Goal: Information Seeking & Learning: Learn about a topic

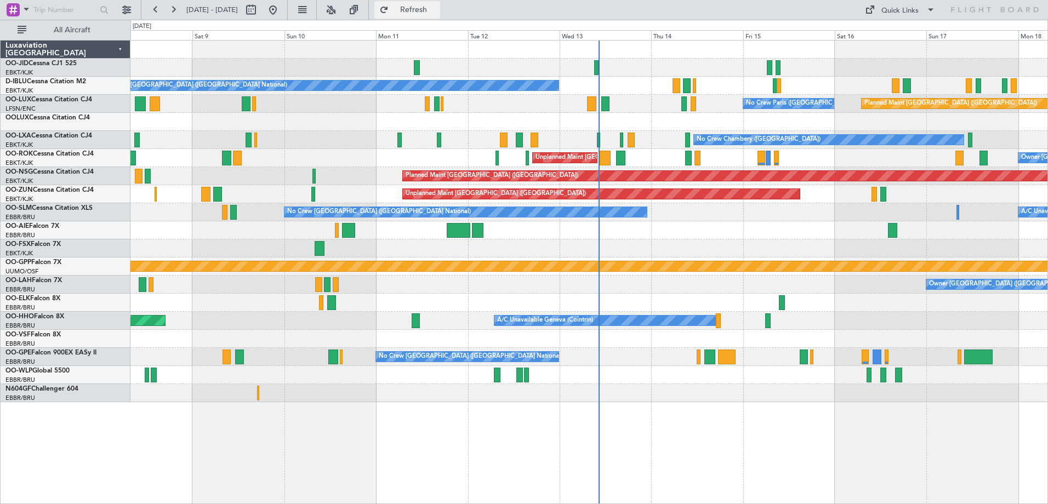
click at [440, 18] on button "Refresh" at bounding box center [407, 10] width 66 height 18
click at [440, 4] on button "Refresh" at bounding box center [407, 10] width 66 height 18
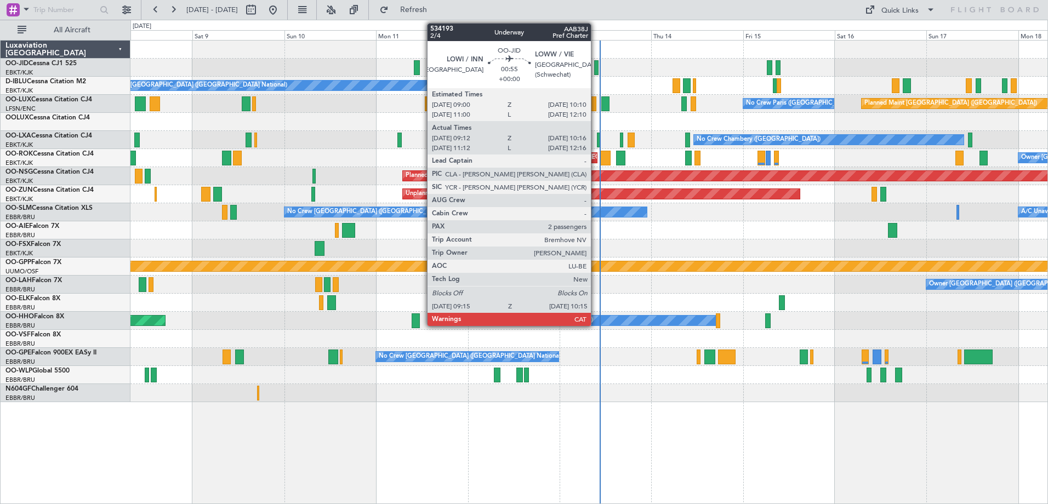
click at [596, 71] on div at bounding box center [596, 67] width 4 height 15
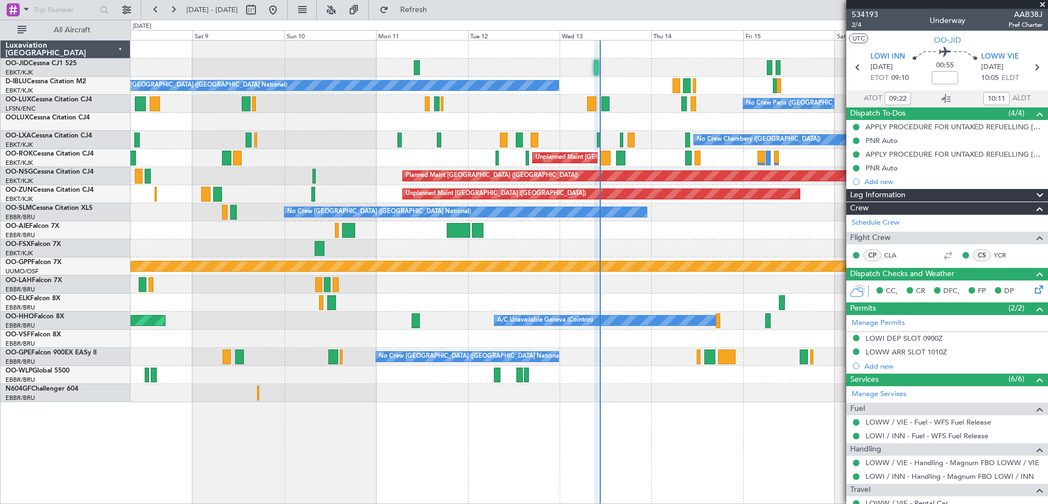
click at [1042, 1] on span at bounding box center [1042, 5] width 11 height 10
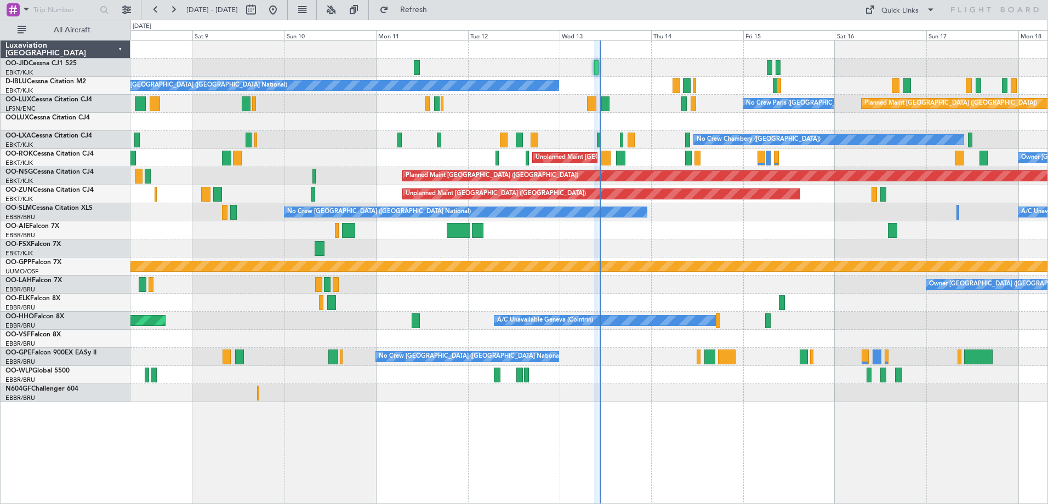
type input "0"
click at [180, 8] on button at bounding box center [173, 10] width 18 height 18
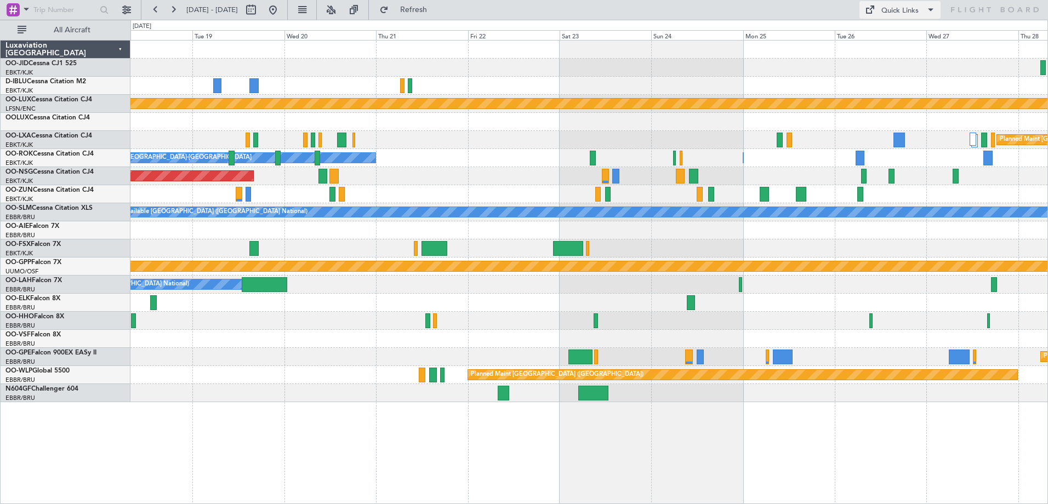
click at [913, 14] on div "Quick Links" at bounding box center [899, 10] width 37 height 11
click at [875, 41] on button "Trip Builder" at bounding box center [901, 36] width 82 height 26
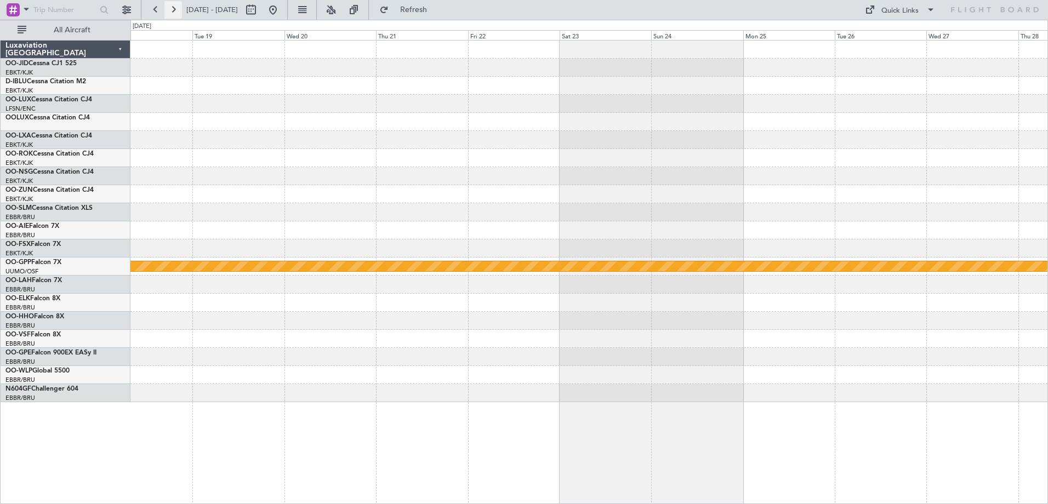
click at [173, 15] on button at bounding box center [173, 10] width 18 height 18
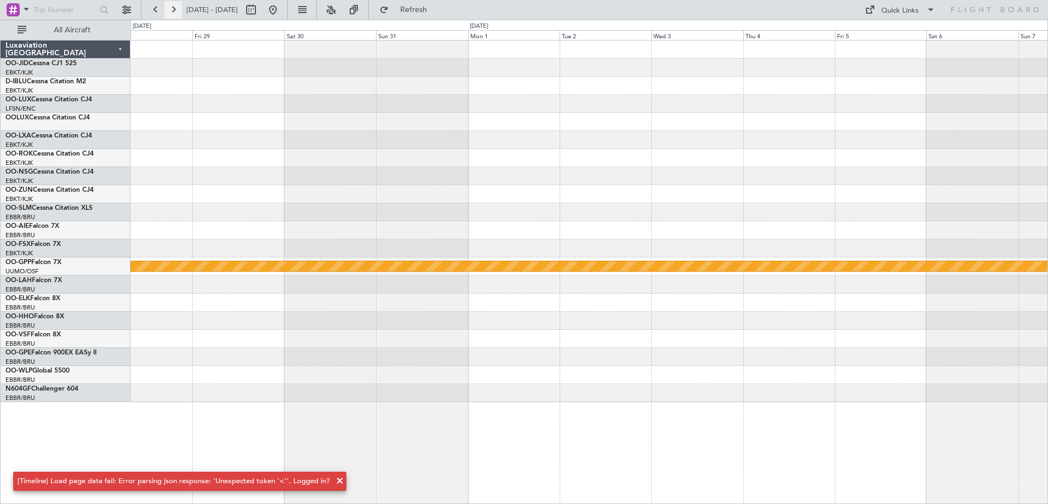
click at [173, 15] on button at bounding box center [173, 10] width 18 height 18
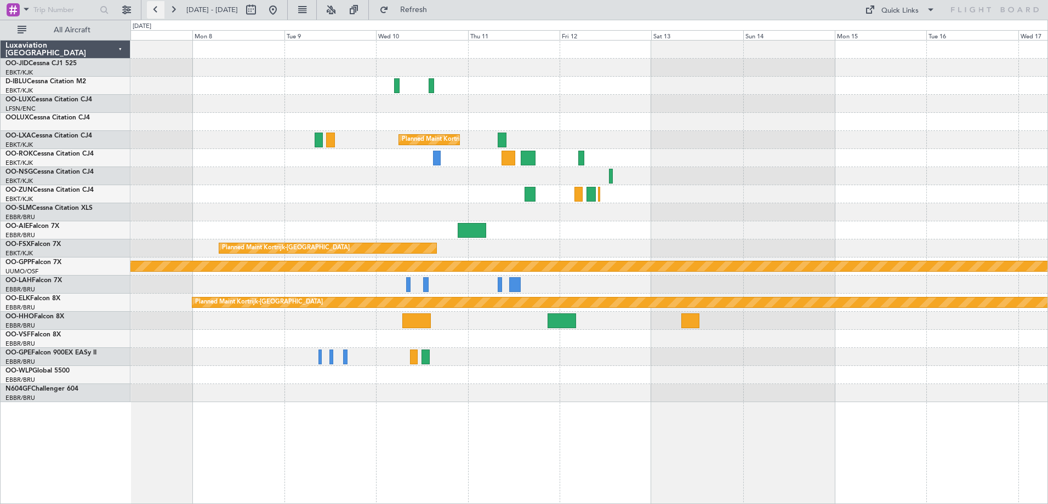
click at [157, 14] on button at bounding box center [156, 10] width 18 height 18
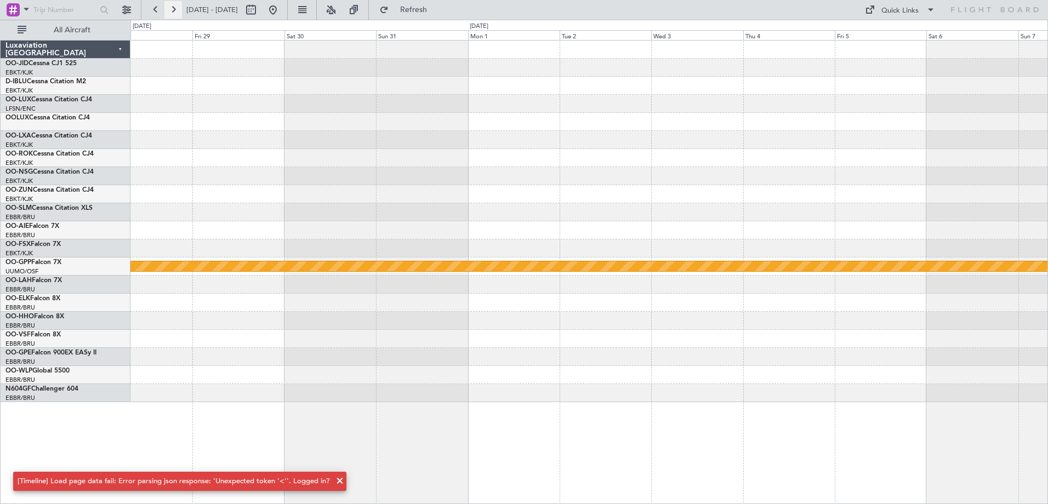
click at [178, 8] on button at bounding box center [173, 10] width 18 height 18
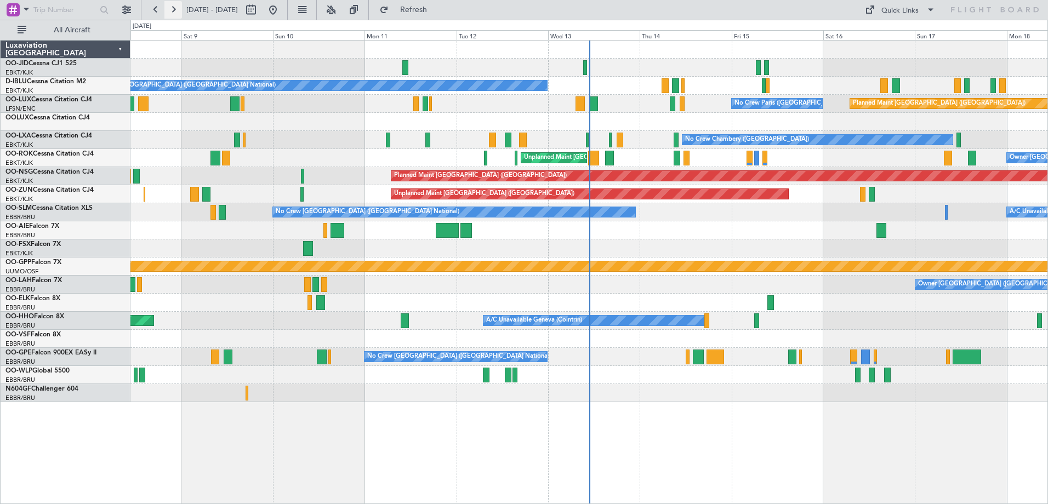
click at [174, 15] on button at bounding box center [173, 10] width 18 height 18
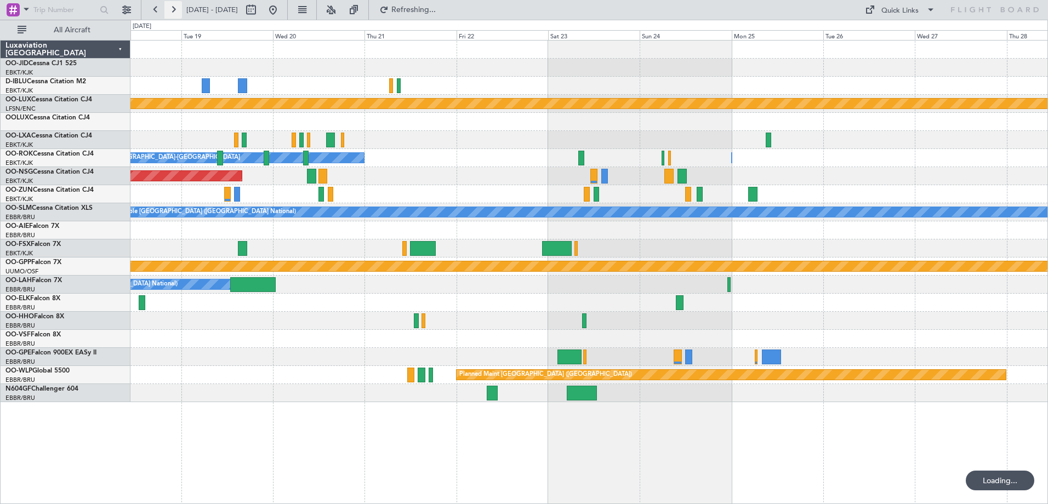
click at [174, 15] on button at bounding box center [173, 10] width 18 height 18
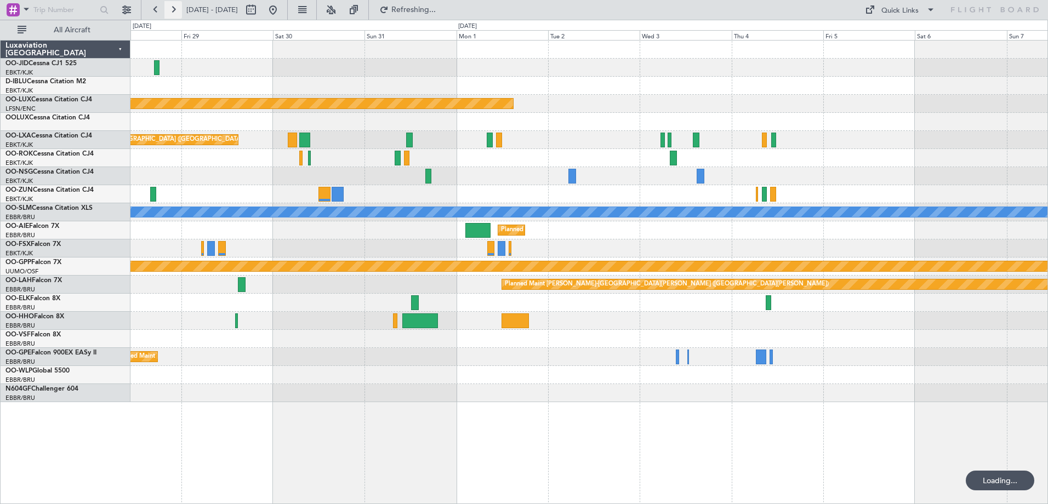
click at [174, 15] on button at bounding box center [173, 10] width 18 height 18
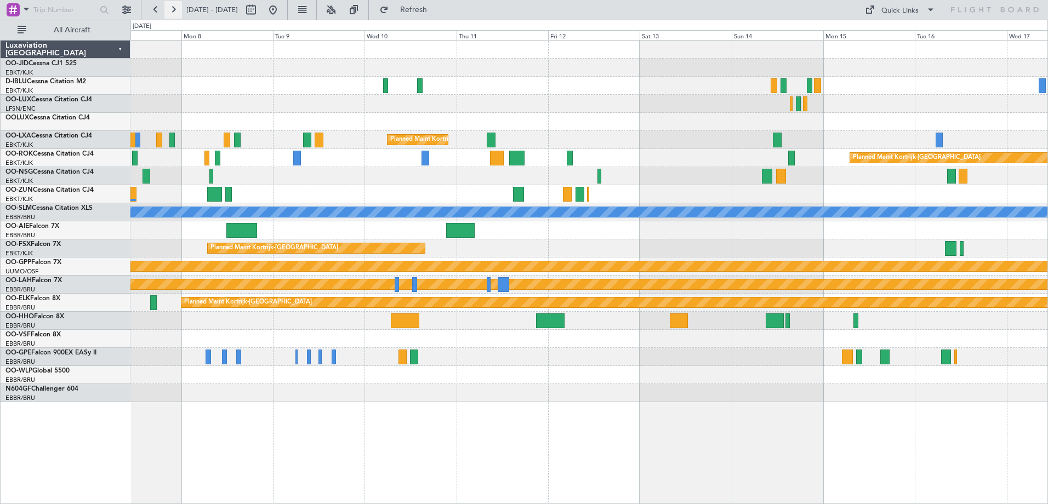
click at [173, 14] on button at bounding box center [173, 10] width 18 height 18
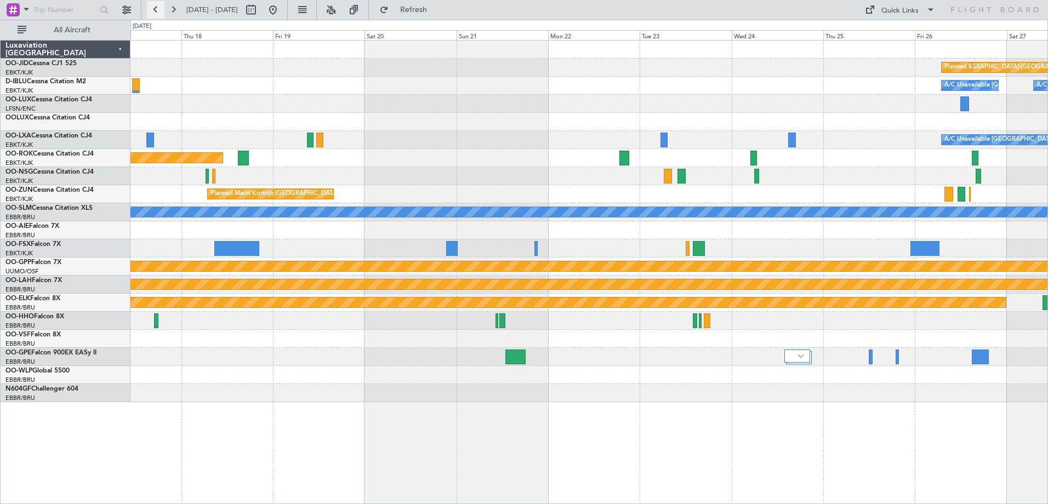
click at [158, 10] on button at bounding box center [156, 10] width 18 height 18
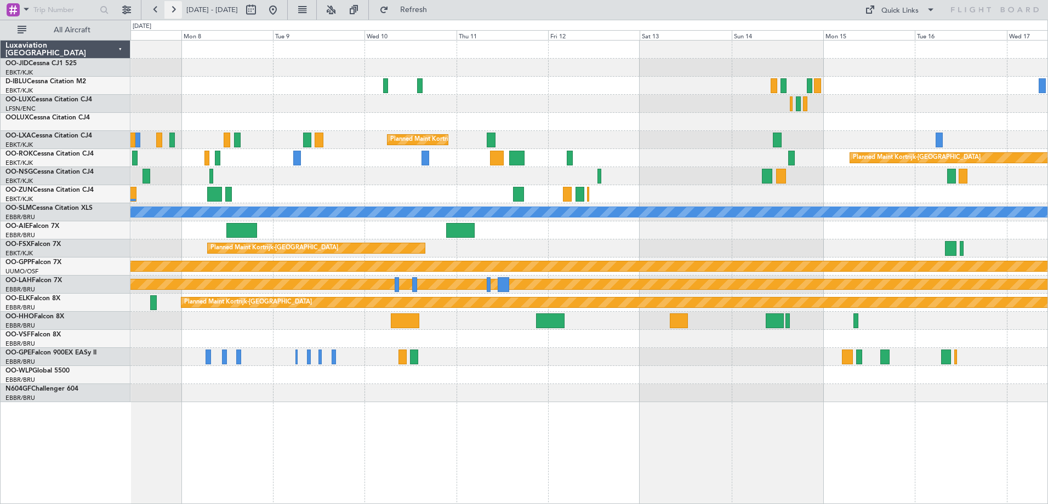
click at [178, 8] on button at bounding box center [173, 10] width 18 height 18
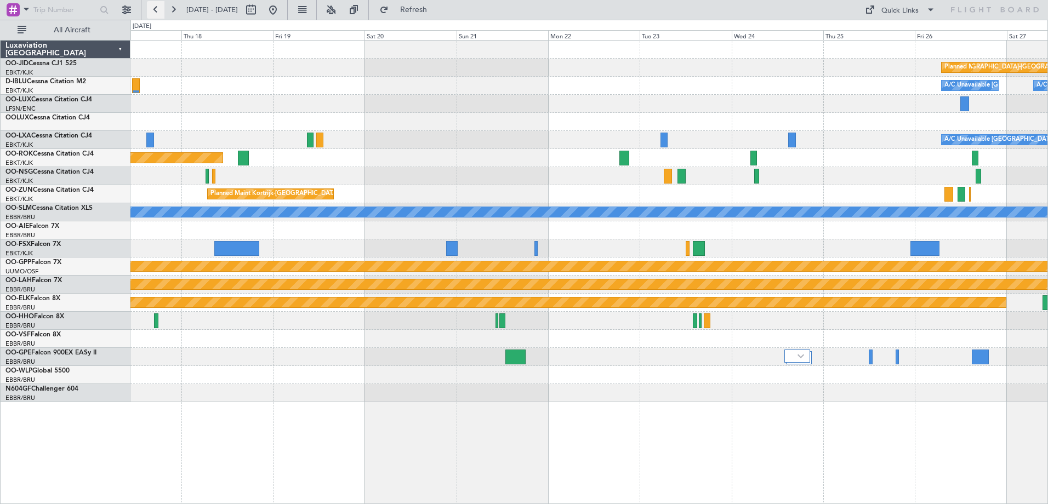
click at [161, 6] on button at bounding box center [156, 10] width 18 height 18
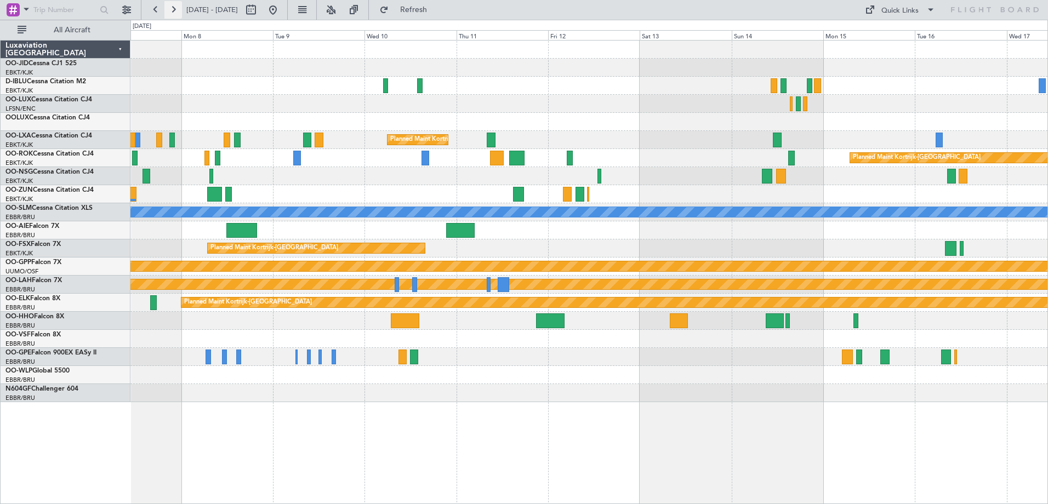
click at [181, 14] on button at bounding box center [173, 10] width 18 height 18
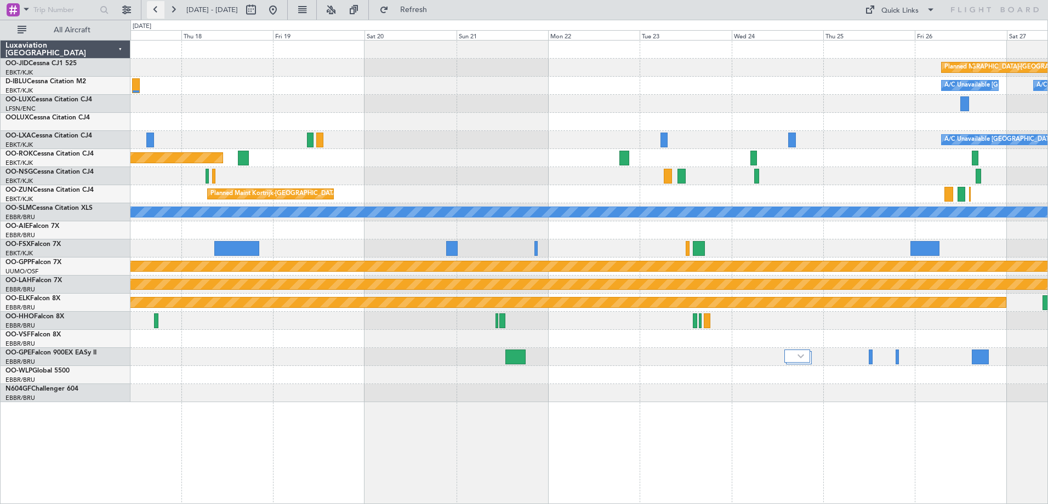
click at [151, 9] on button at bounding box center [156, 10] width 18 height 18
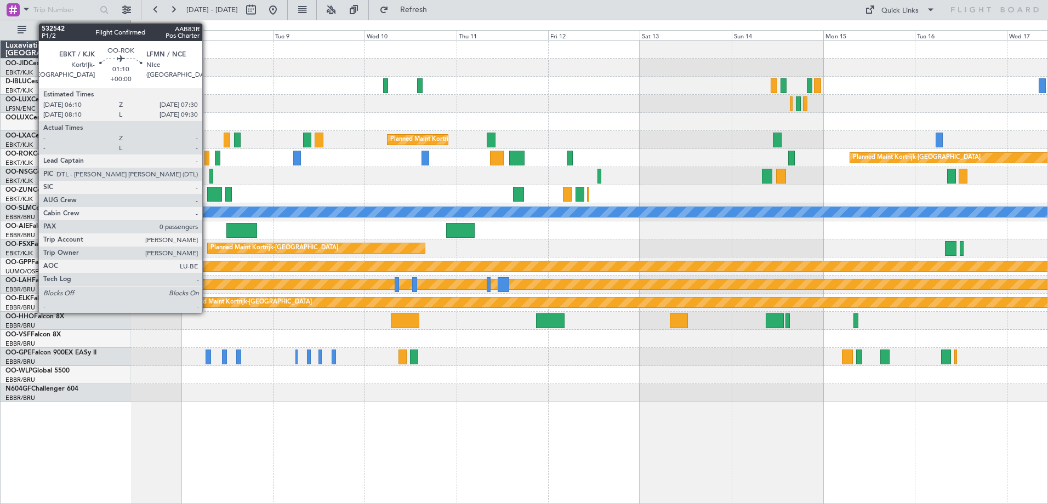
click at [207, 162] on div at bounding box center [206, 158] width 5 height 15
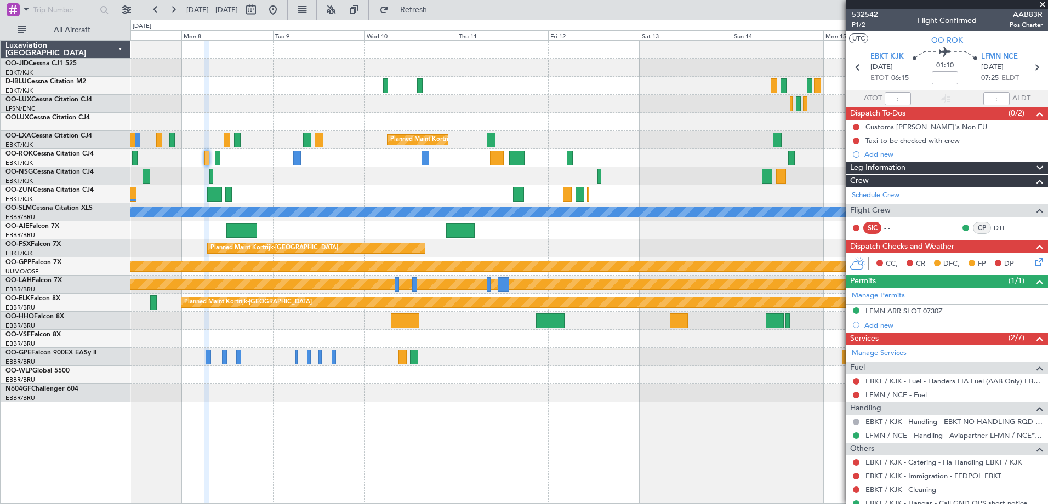
click at [926, 178] on div "Crew" at bounding box center [947, 181] width 202 height 13
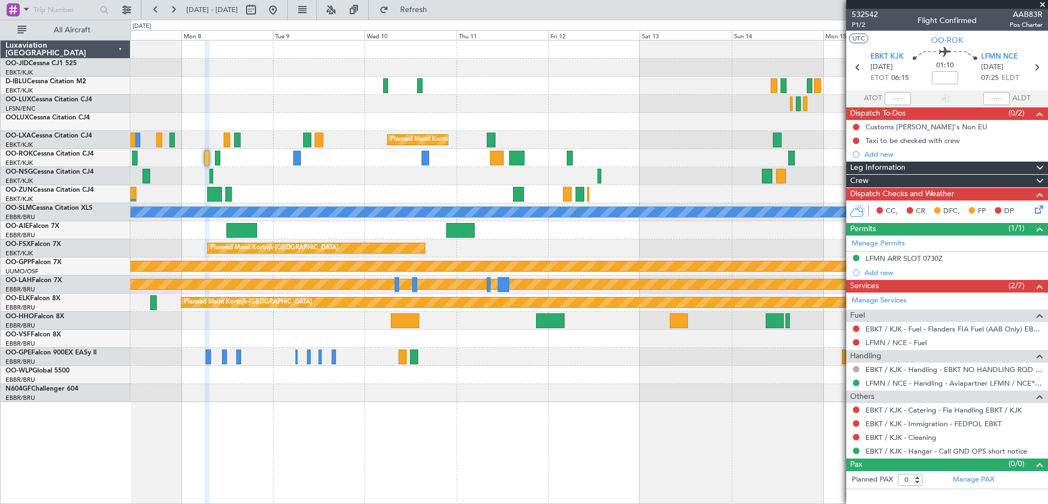
click at [926, 178] on div "Crew" at bounding box center [947, 181] width 202 height 13
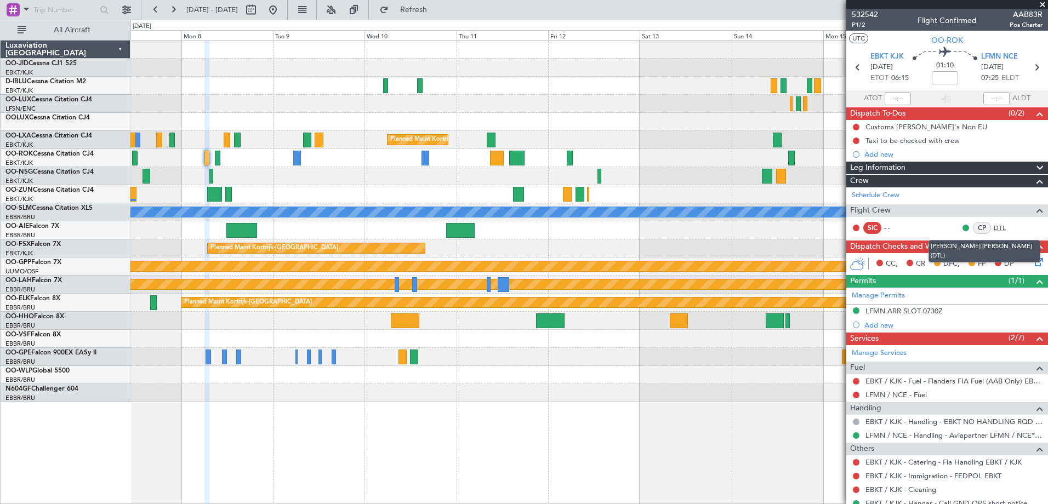
click at [994, 226] on link "DTL" at bounding box center [1006, 228] width 25 height 10
click at [1044, 4] on span at bounding box center [1042, 5] width 11 height 10
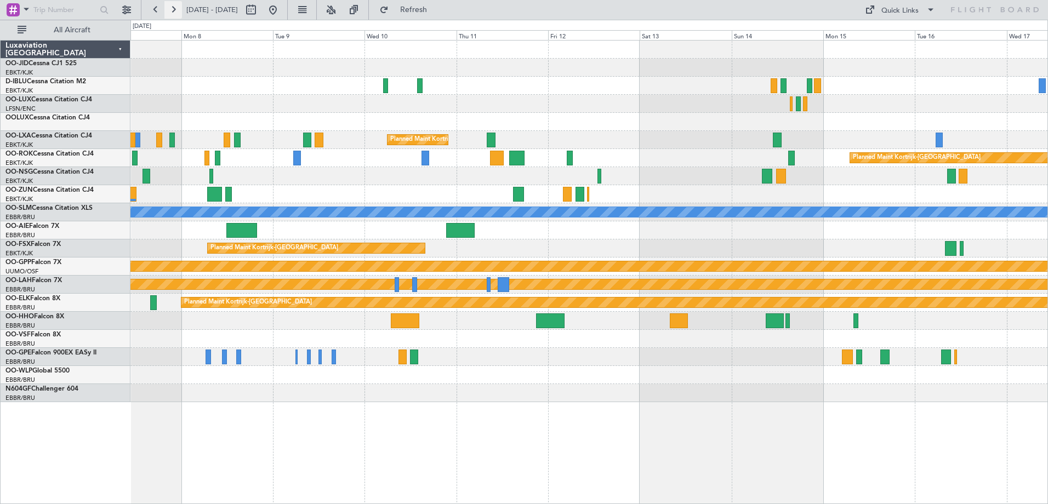
click at [175, 6] on button at bounding box center [173, 10] width 18 height 18
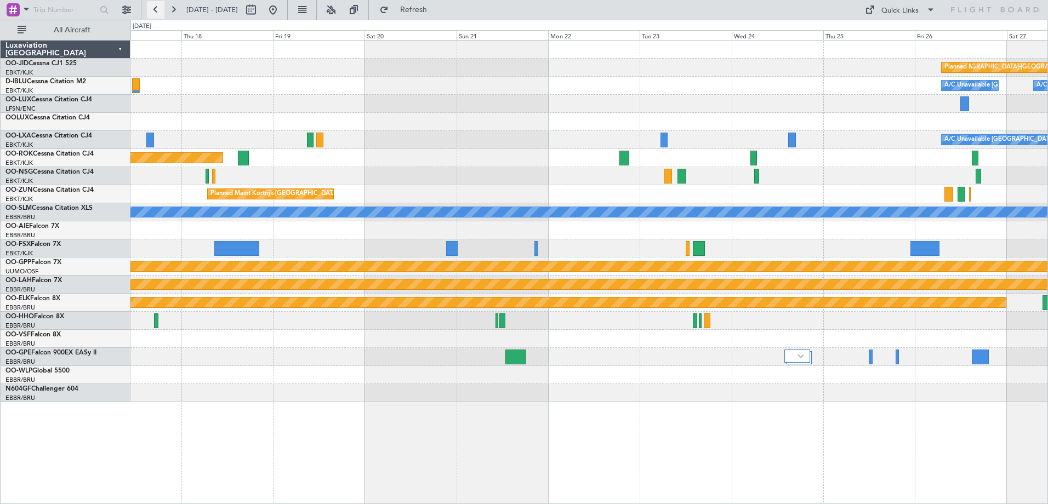
click at [158, 12] on button at bounding box center [156, 10] width 18 height 18
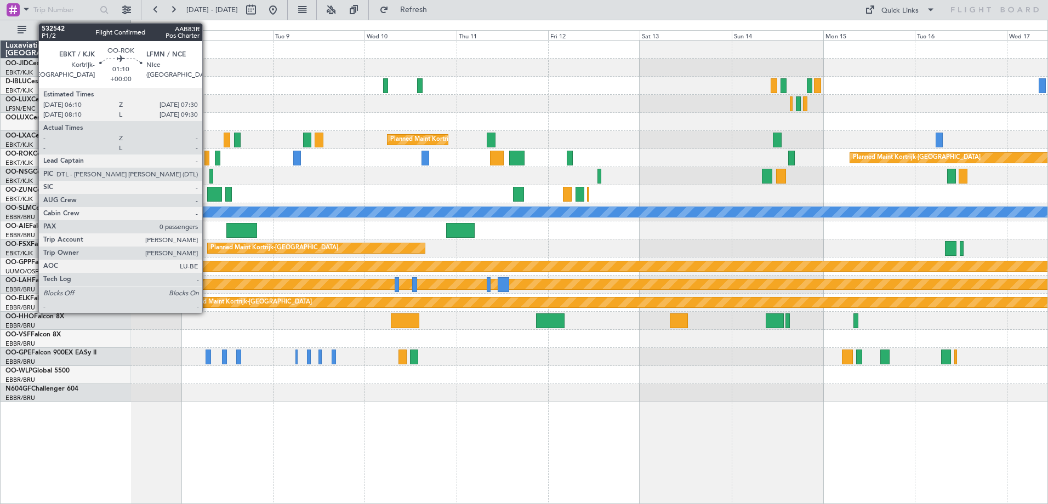
click at [207, 154] on div at bounding box center [206, 158] width 5 height 15
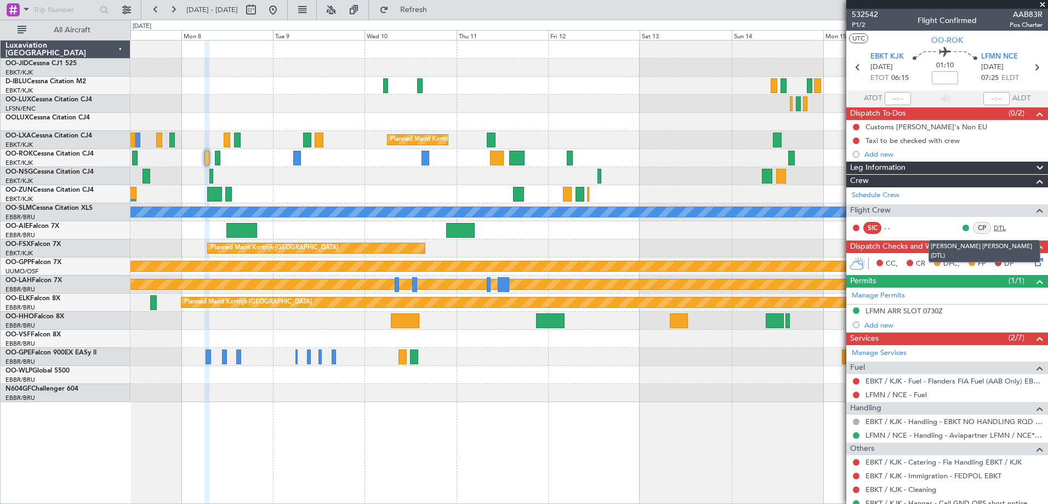
click at [994, 224] on link "DTL" at bounding box center [1006, 228] width 25 height 10
click at [148, 9] on button at bounding box center [156, 10] width 18 height 18
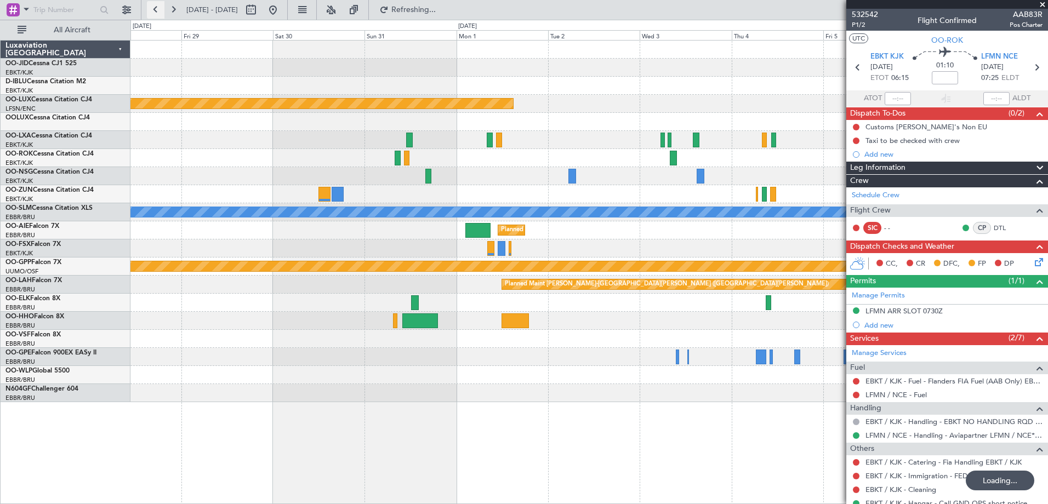
click at [148, 9] on button at bounding box center [156, 10] width 18 height 18
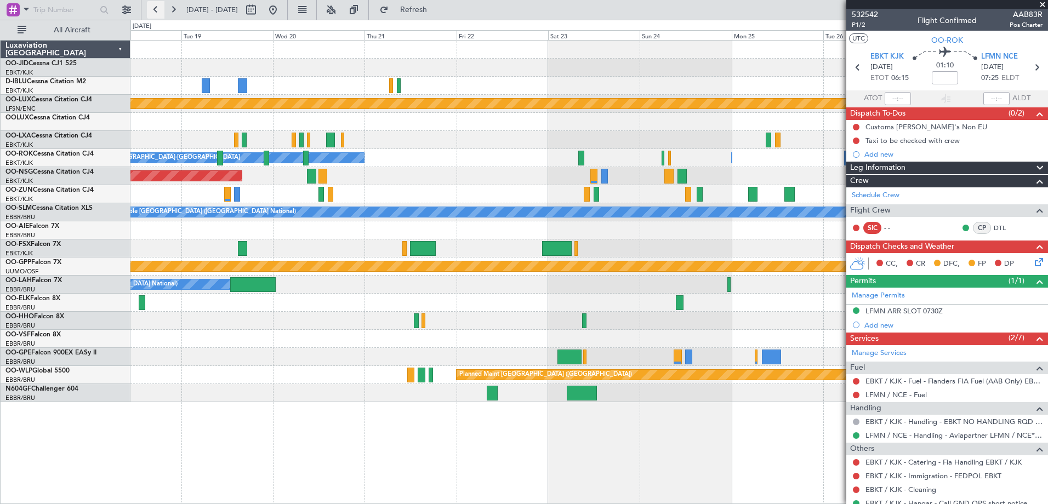
click at [161, 9] on button at bounding box center [156, 10] width 18 height 18
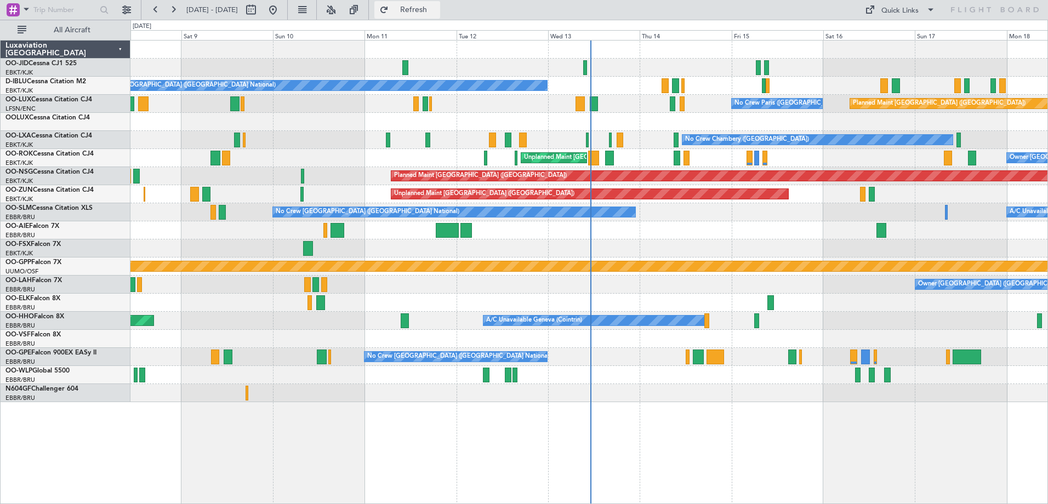
click at [424, 2] on button "Refresh" at bounding box center [407, 10] width 66 height 18
click at [174, 14] on button at bounding box center [173, 10] width 18 height 18
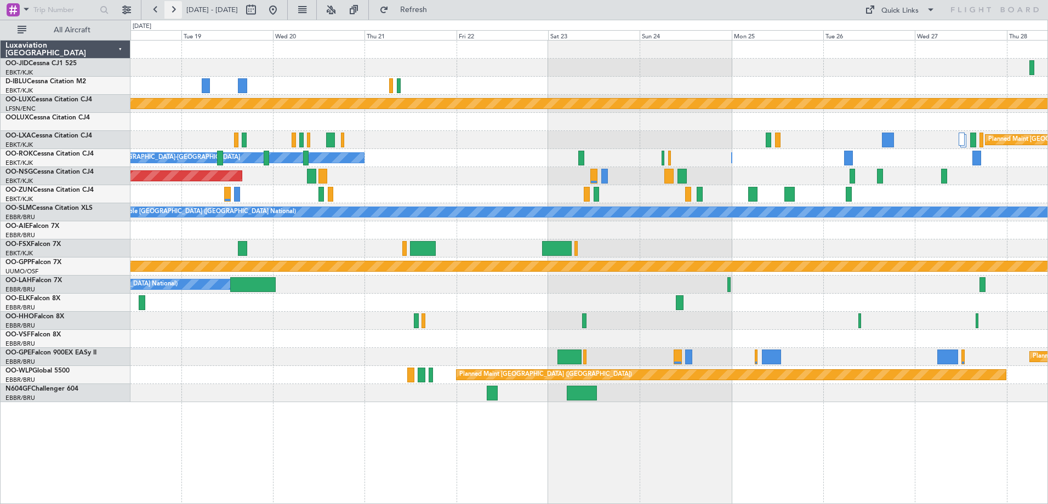
click at [174, 14] on button at bounding box center [173, 10] width 18 height 18
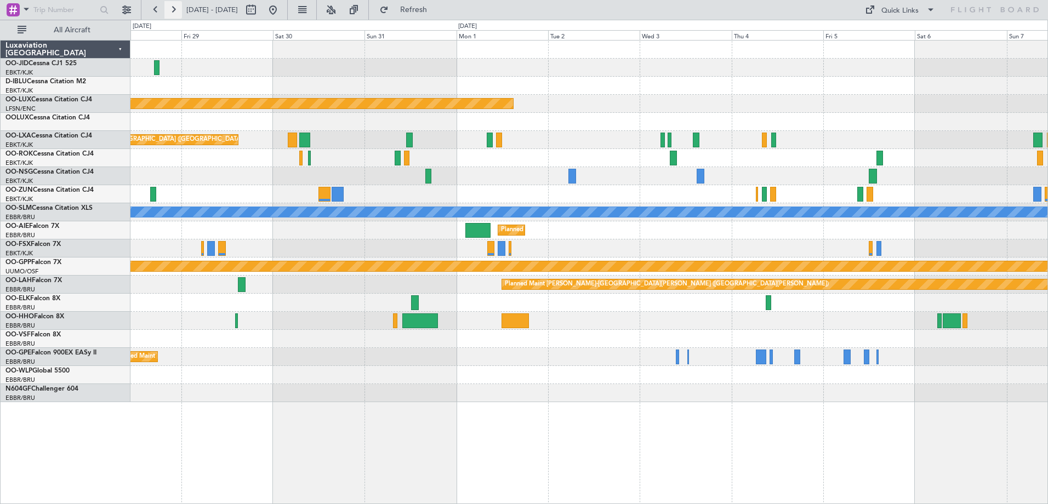
click at [174, 14] on button at bounding box center [173, 10] width 18 height 18
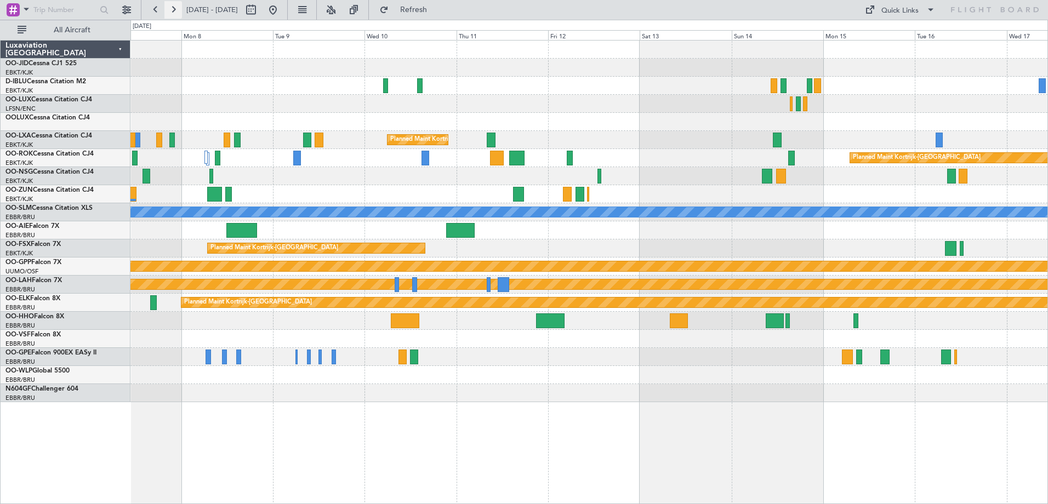
click at [172, 10] on button at bounding box center [173, 10] width 18 height 18
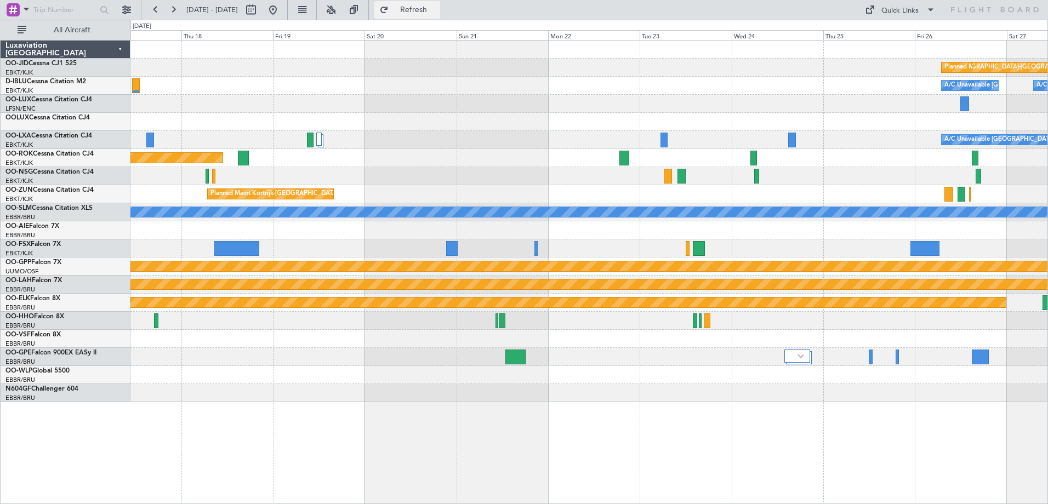
click at [431, 4] on button "Refresh" at bounding box center [407, 10] width 66 height 18
click at [157, 9] on button at bounding box center [156, 10] width 18 height 18
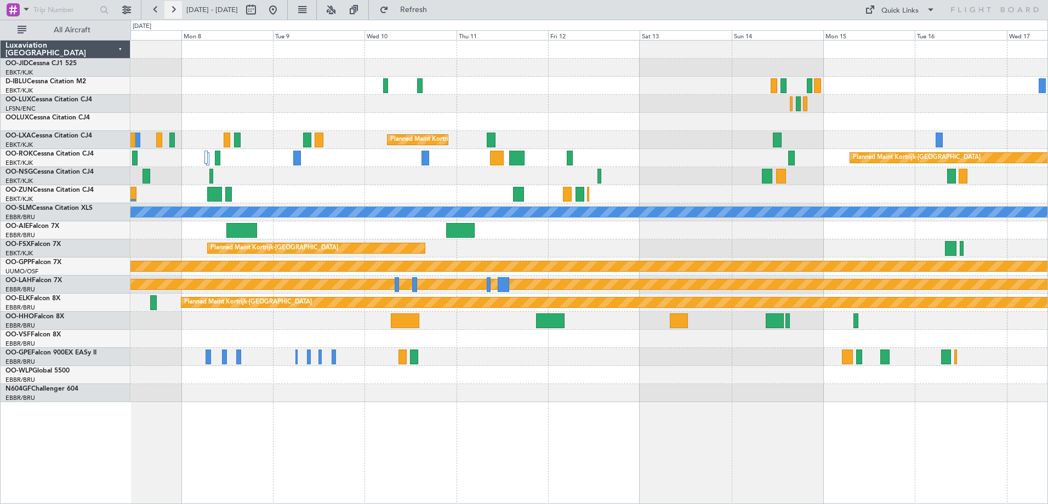
click at [178, 11] on button at bounding box center [173, 10] width 18 height 18
